Goal: Check status: Check status

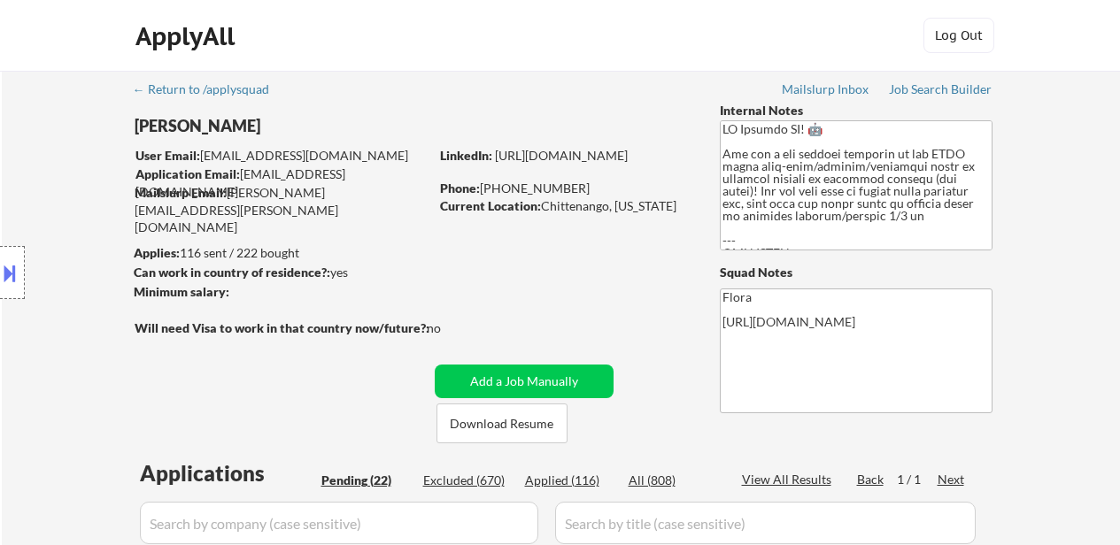
select select ""pending""
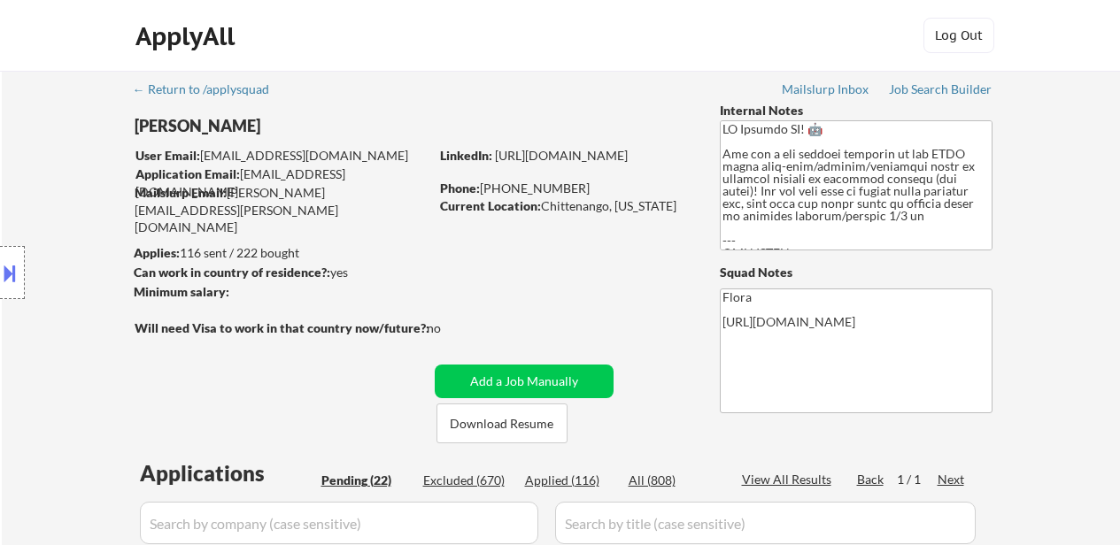
select select ""pending""
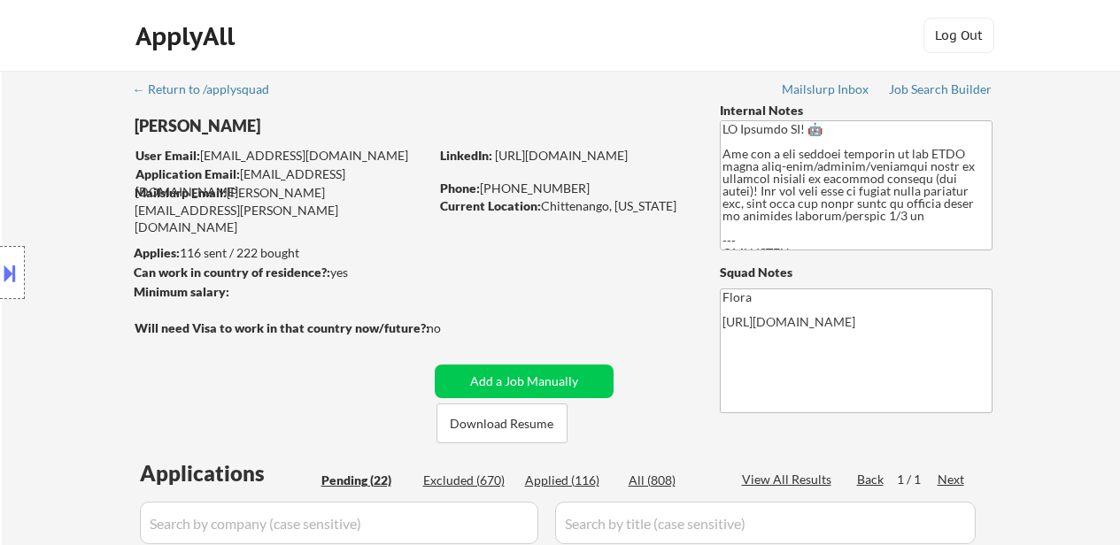
select select ""pending""
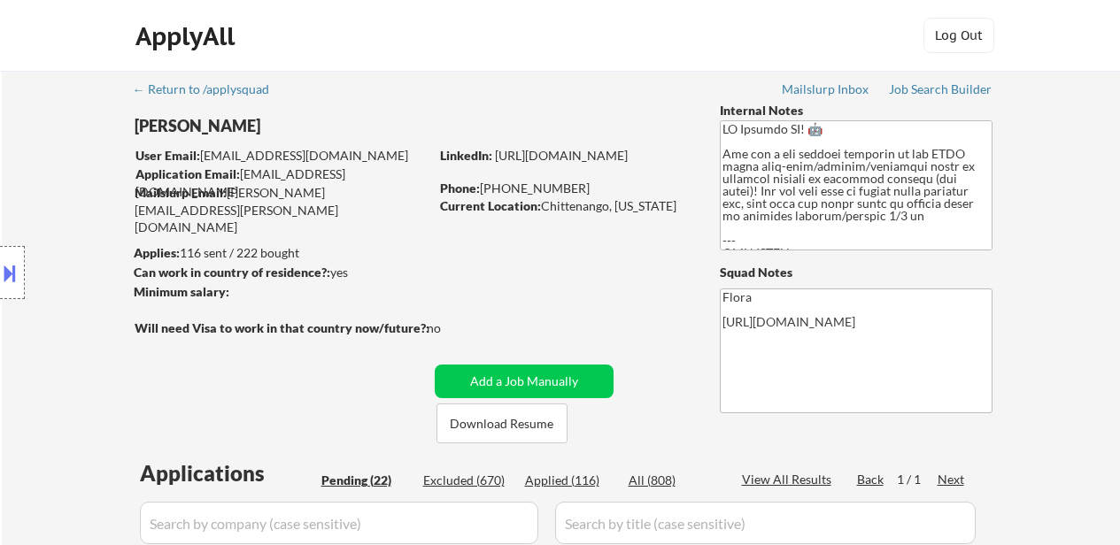
select select ""pending""
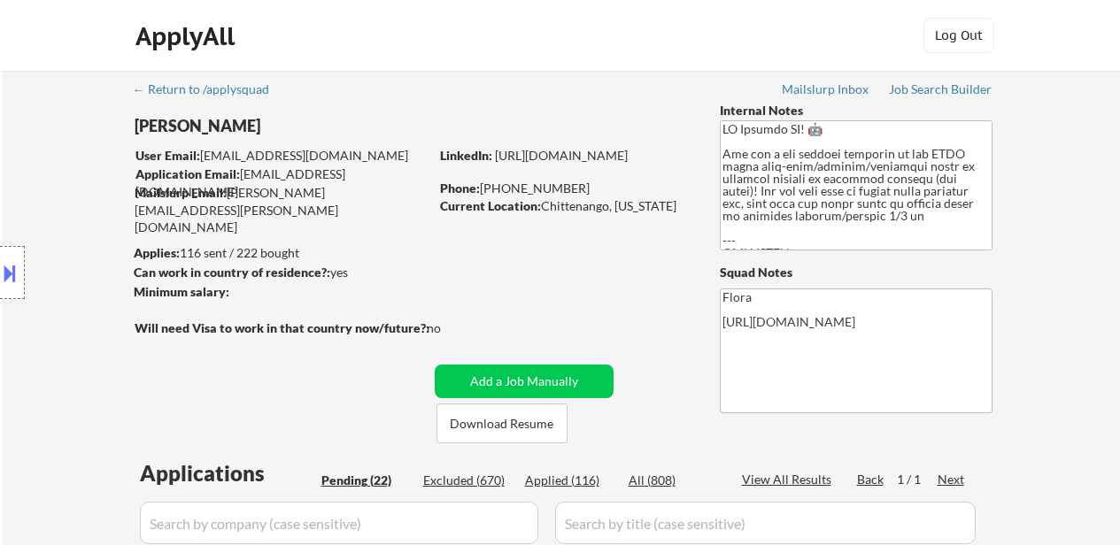
select select ""pending""
